Goal: Task Accomplishment & Management: Use online tool/utility

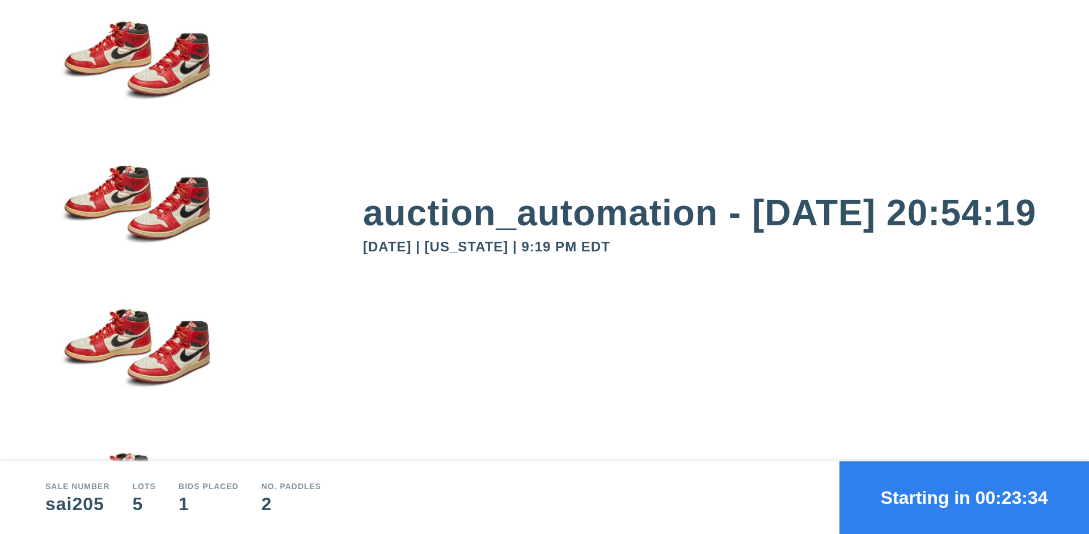
click at [964, 497] on button "Starting in 00:23:34" at bounding box center [964, 497] width 250 height 73
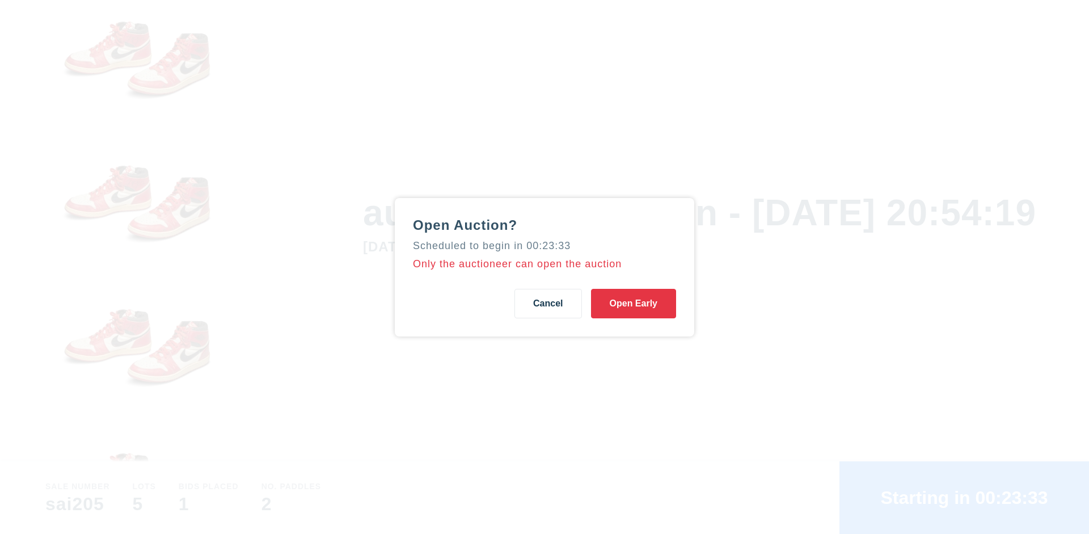
click at [634, 303] on button "Open Early" at bounding box center [633, 303] width 85 height 29
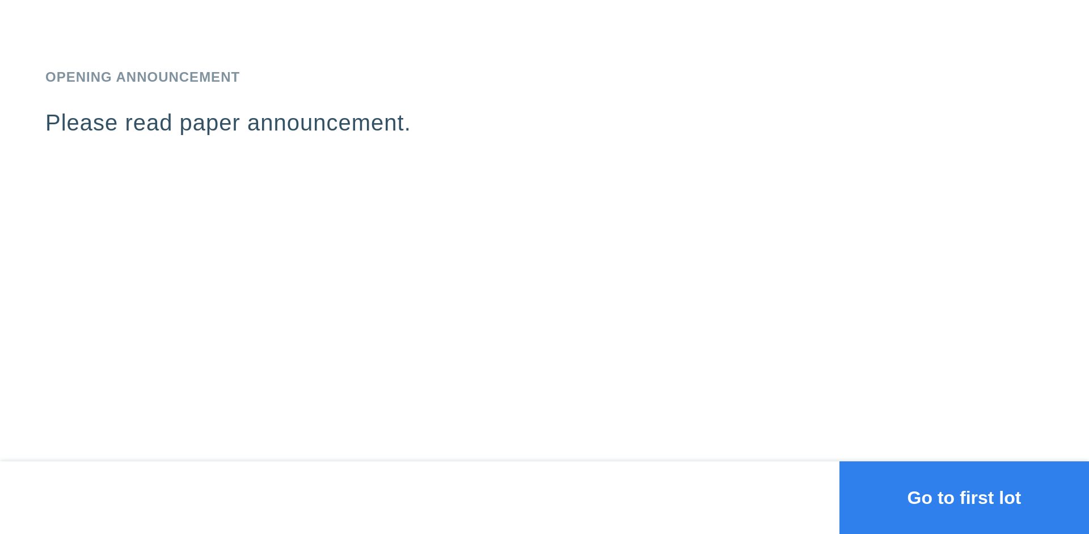
click at [964, 497] on button "Go to first lot" at bounding box center [964, 497] width 250 height 73
